Goal: Task Accomplishment & Management: Complete application form

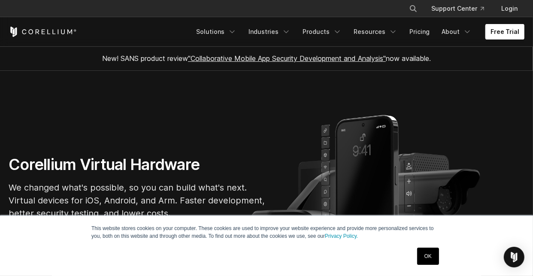
click at [513, 34] on link "Free Trial" at bounding box center [505, 31] width 39 height 15
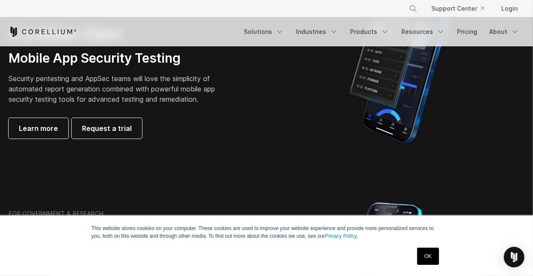
scroll to position [253, 0]
click at [120, 133] on span "Request a trial" at bounding box center [107, 128] width 50 height 10
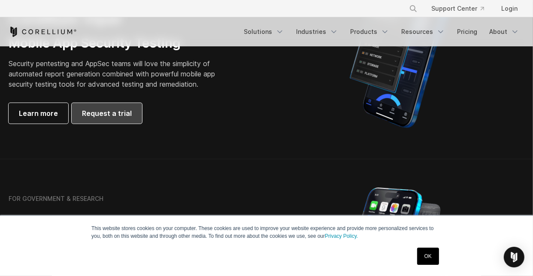
scroll to position [268, 0]
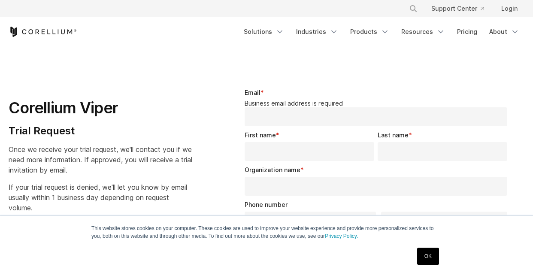
select select "**"
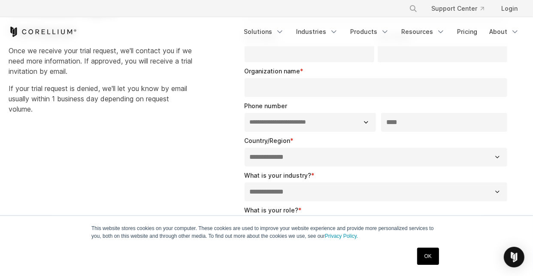
click at [430, 248] on link "OK" at bounding box center [428, 256] width 22 height 17
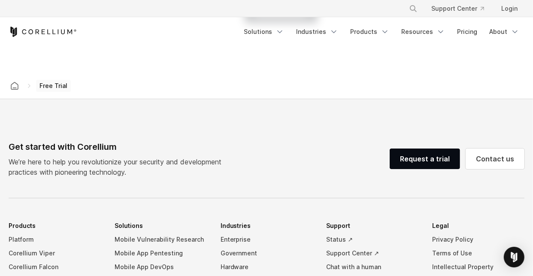
scroll to position [426, 0]
